Goal: Browse casually

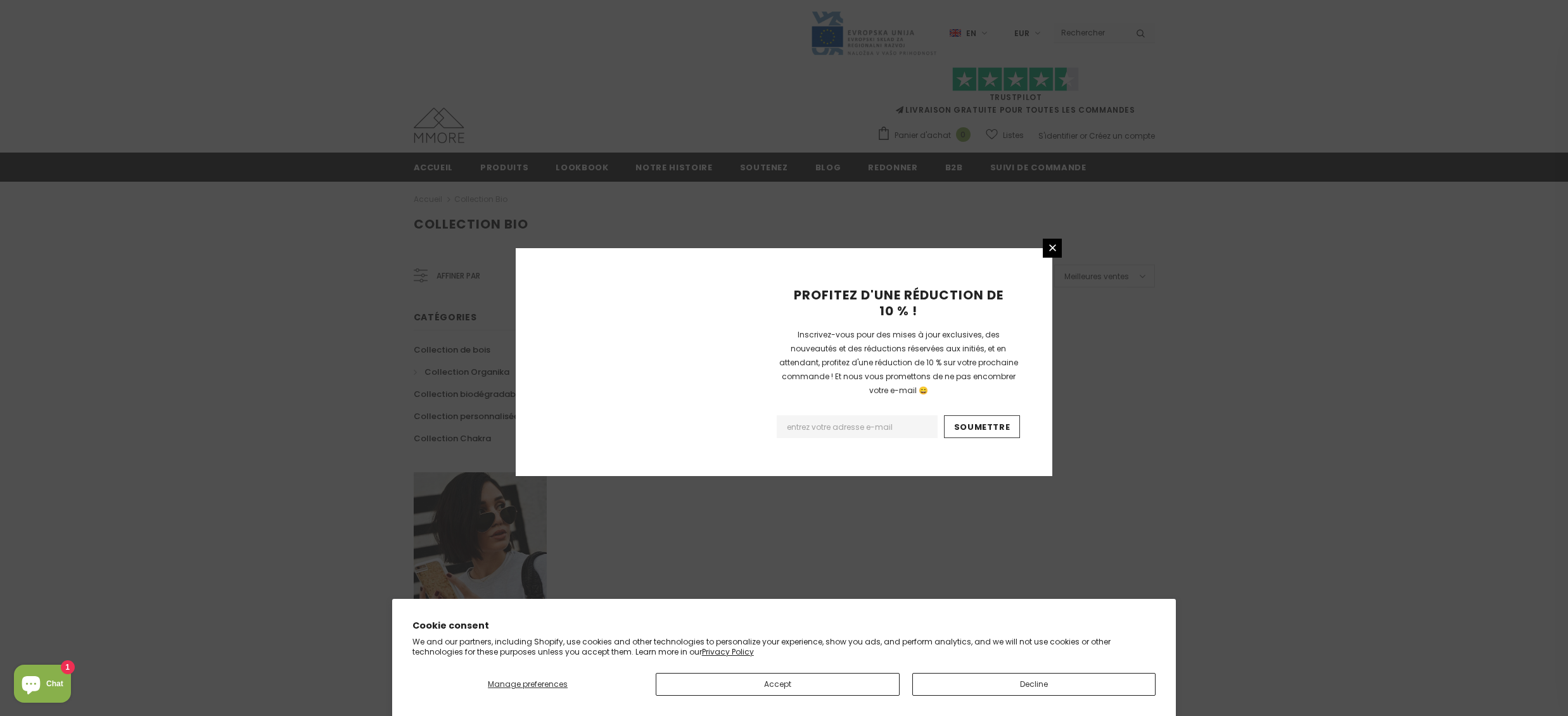
scroll to position [609, 0]
